Goal: Check status: Check status

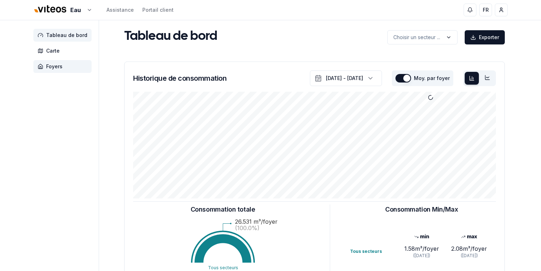
click at [47, 67] on span "Foyers" at bounding box center [54, 66] width 16 height 7
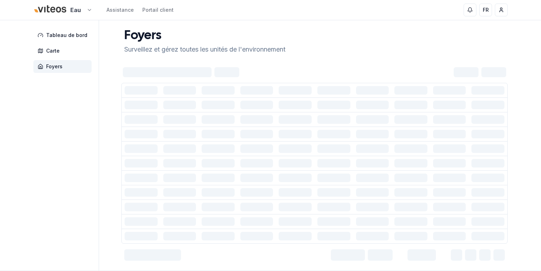
click at [85, 7] on html "Eau Assistance Portail client FR [PERSON_NAME] Tableau de bord Carte Foyers Foy…" at bounding box center [270, 152] width 541 height 305
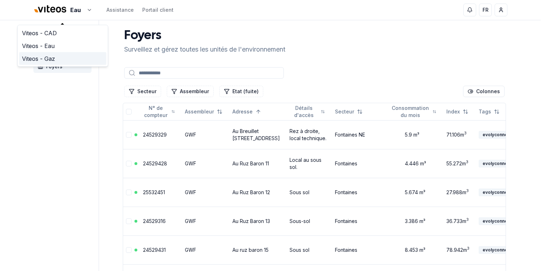
click at [45, 59] on link "Viteos - Gaz" at bounding box center [62, 58] width 87 height 13
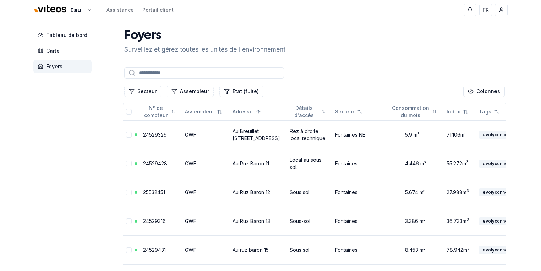
click at [148, 74] on input at bounding box center [204, 72] width 160 height 11
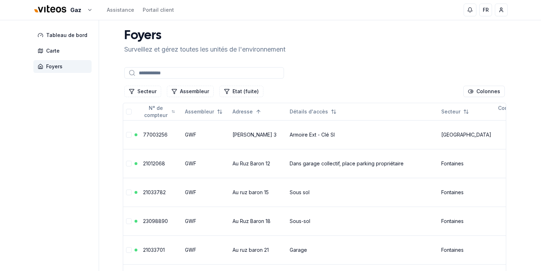
click at [148, 74] on input at bounding box center [204, 72] width 160 height 11
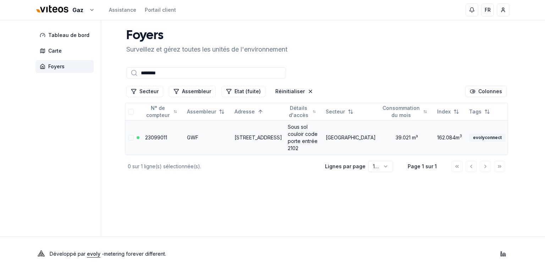
type input "********"
click at [237, 134] on link "[STREET_ADDRESS]" at bounding box center [259, 137] width 48 height 6
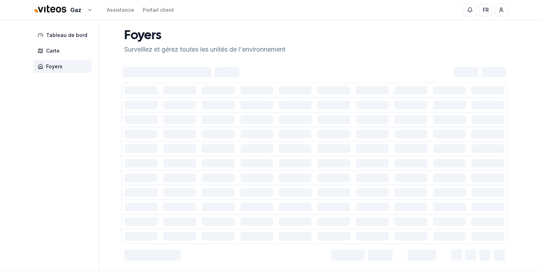
click at [237, 134] on td at bounding box center [218, 133] width 39 height 15
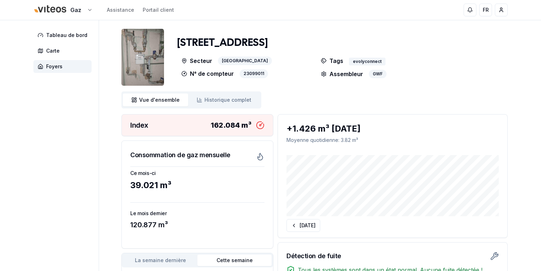
click at [62, 11] on html "Gaz Assistance Portail client FR [PERSON_NAME] Tableau de bord Carte Foyers [ST…" at bounding box center [270, 215] width 541 height 431
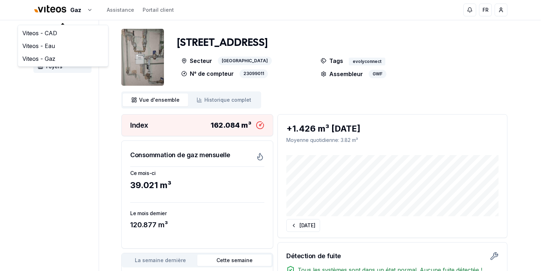
click at [51, 83] on html "Gaz Assistance Portail client FR [PERSON_NAME] Tableau de bord Carte Foyers [ST…" at bounding box center [272, 215] width 545 height 431
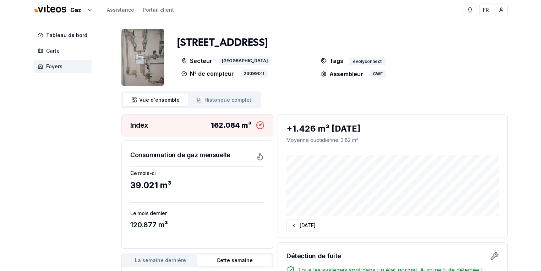
click at [55, 66] on span "Foyers" at bounding box center [54, 66] width 16 height 7
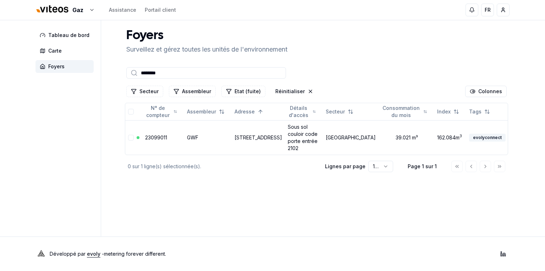
drag, startPoint x: 168, startPoint y: 69, endPoint x: 112, endPoint y: 73, distance: 56.2
click at [112, 73] on div "Tableau de bord Carte Foyers Foyers Surveillez et gérez toutes les unités de l'…" at bounding box center [272, 128] width 497 height 216
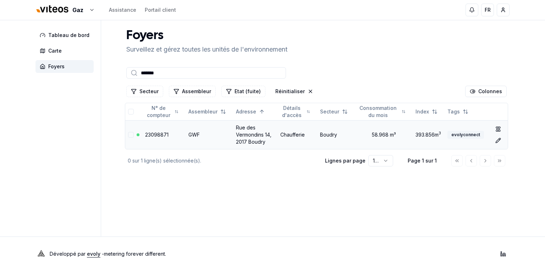
type input "*******"
click at [250, 132] on link "Rue des Vermondins 14, 2017 Boudry" at bounding box center [254, 134] width 36 height 20
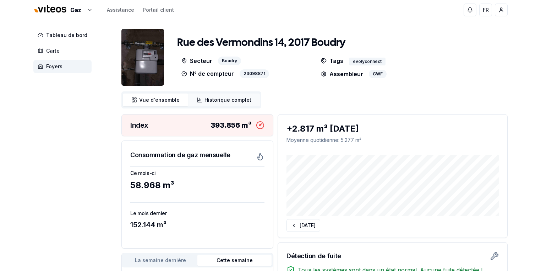
click at [232, 102] on span "Historique complet" at bounding box center [228, 99] width 47 height 7
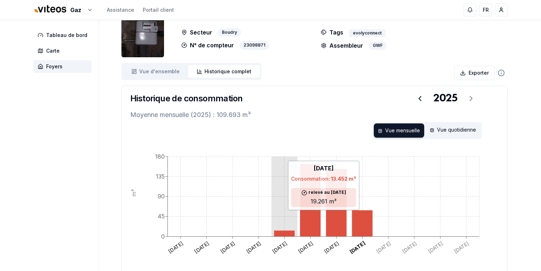
scroll to position [27, 0]
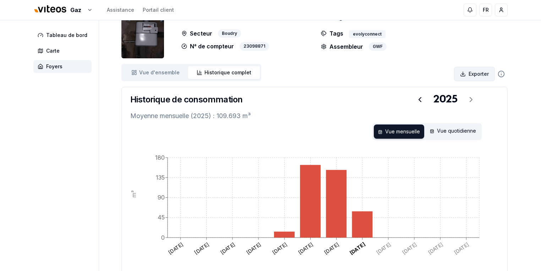
click at [478, 75] on html "Gaz Assistance Portail client FR [PERSON_NAME] Tableau de bord Carte Foyers [ST…" at bounding box center [270, 150] width 541 height 355
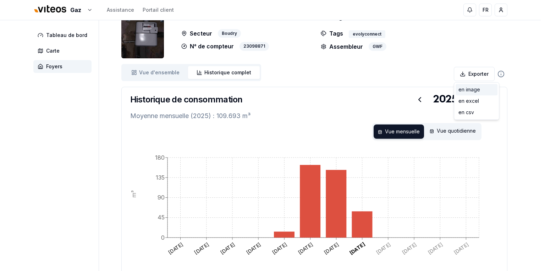
click at [466, 93] on div "en image" at bounding box center [477, 89] width 42 height 11
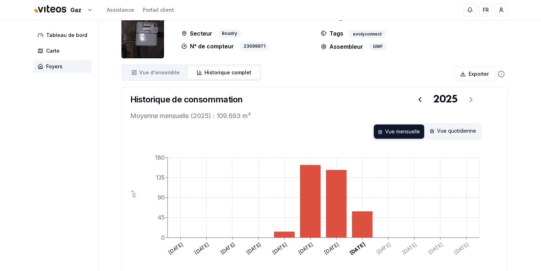
scroll to position [0, 0]
click at [474, 75] on html "Gaz Assistance Portail client FR [PERSON_NAME] Tableau de bord Carte Foyers [ST…" at bounding box center [270, 150] width 541 height 355
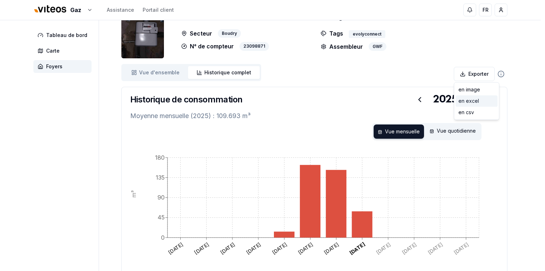
click at [462, 101] on div "en excel" at bounding box center [477, 100] width 42 height 11
